Goal: Subscribe to service/newsletter

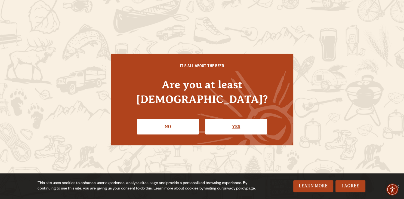
click at [239, 121] on link "Yes" at bounding box center [236, 127] width 62 height 16
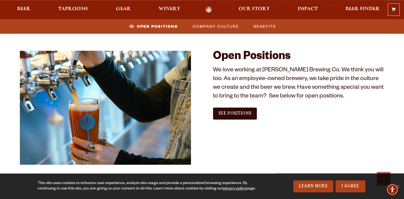
scroll to position [308, 0]
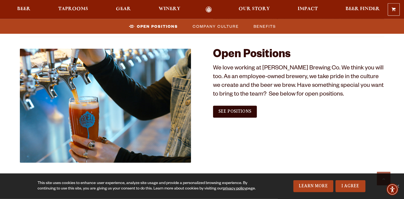
click at [239, 113] on span "See Positions" at bounding box center [234, 111] width 33 height 5
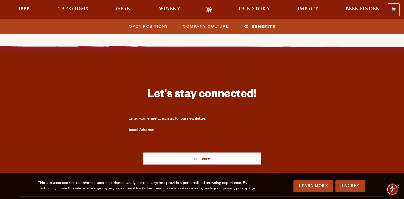
scroll to position [944, 0]
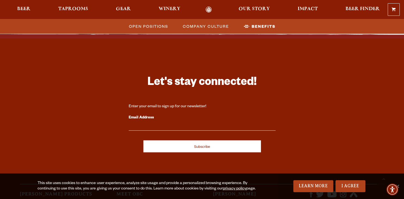
click at [184, 124] on input "Email Address" at bounding box center [202, 126] width 147 height 7
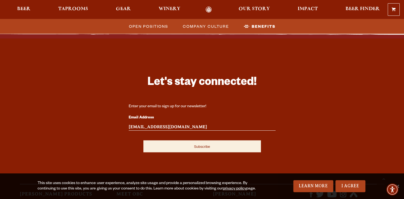
type input "goldencm@gmail.com"
click at [203, 148] on input "Subscribe" at bounding box center [201, 146] width 117 height 12
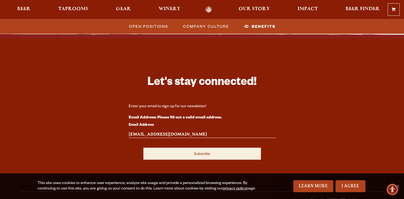
click at [204, 154] on input "Subscribe" at bounding box center [201, 154] width 117 height 12
